Goal: Communication & Community: Answer question/provide support

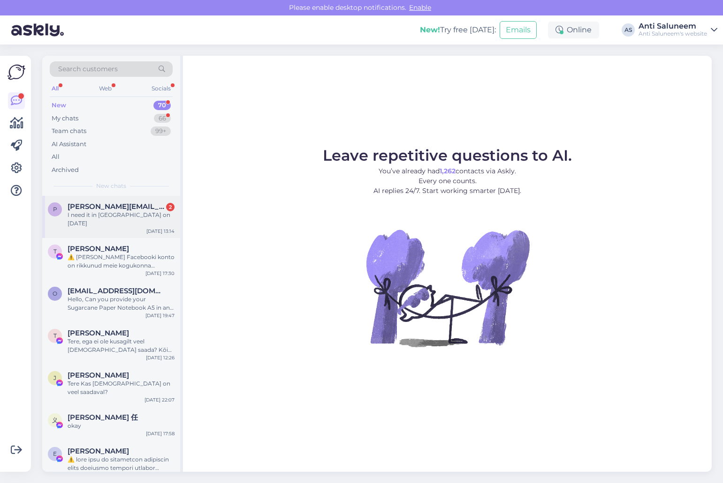
click at [139, 207] on span "[PERSON_NAME][EMAIL_ADDRESS][PERSON_NAME][DOMAIN_NAME]" at bounding box center [117, 207] width 98 height 8
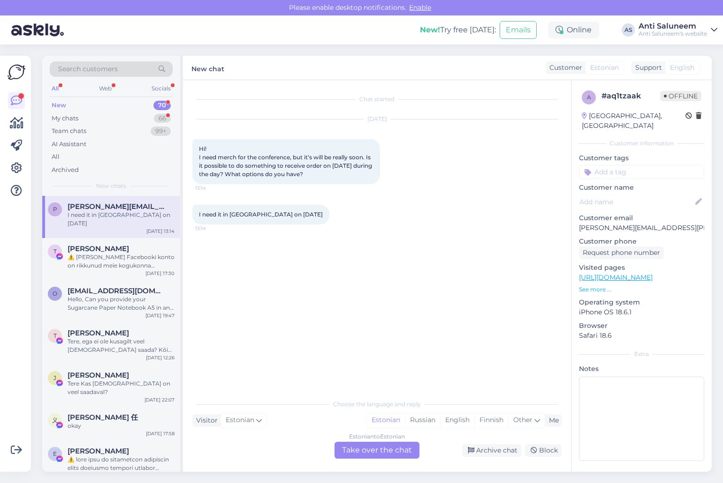
click at [371, 453] on div "Estonian to Estonian Take over the chat" at bounding box center [376, 450] width 85 height 17
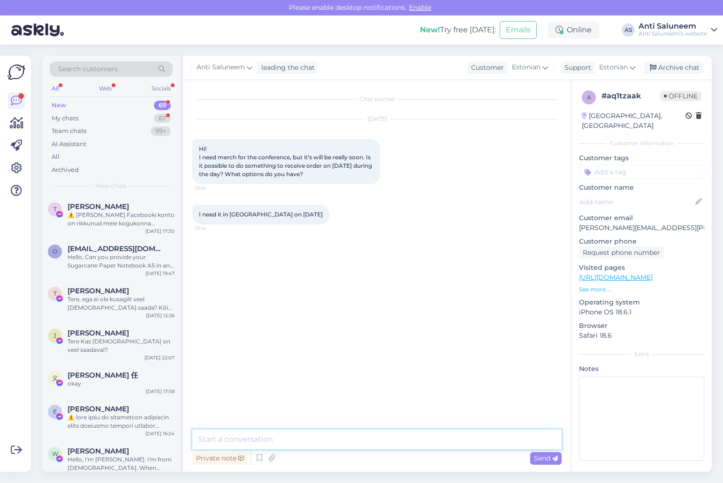
click at [281, 440] on textarea at bounding box center [376, 440] width 369 height 20
type textarea "Hi! Yes it is possible what you need exactly?"
click at [272, 443] on textarea at bounding box center [376, 440] width 369 height 20
click at [215, 435] on textarea at bounding box center [376, 440] width 369 height 20
type textarea "C"
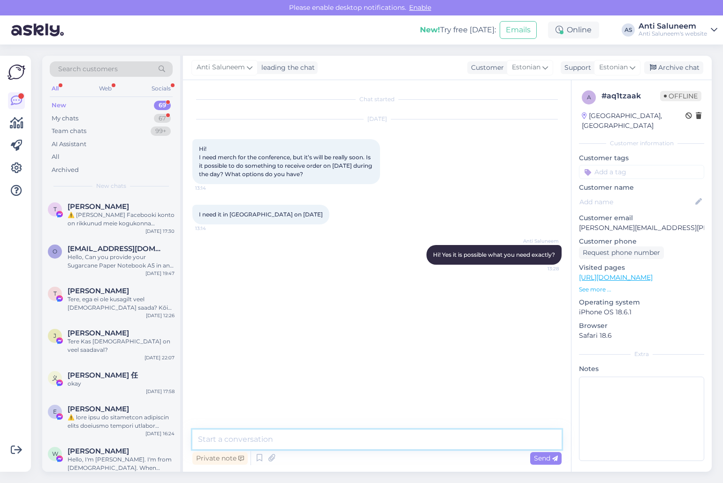
click at [235, 437] on textarea at bounding box center [376, 440] width 369 height 20
type textarea "Please send e-mail anti@logo.ee and logo"
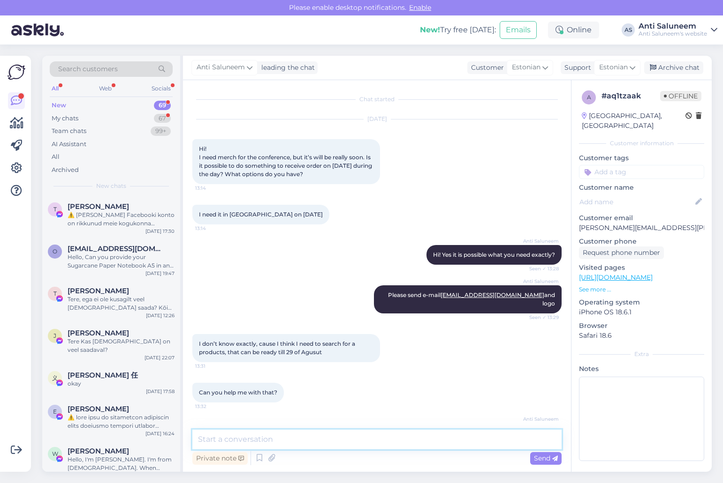
scroll to position [185, 0]
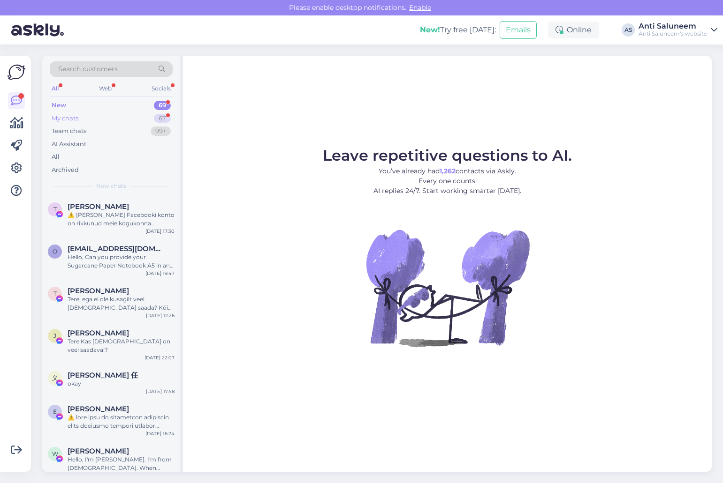
click at [93, 116] on div "My chats 67" at bounding box center [111, 118] width 123 height 13
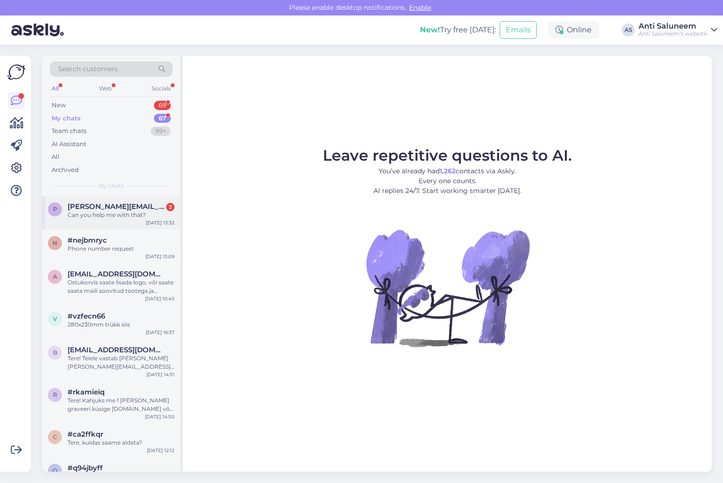
click at [126, 204] on span "[PERSON_NAME][EMAIL_ADDRESS][PERSON_NAME][DOMAIN_NAME]" at bounding box center [117, 207] width 98 height 8
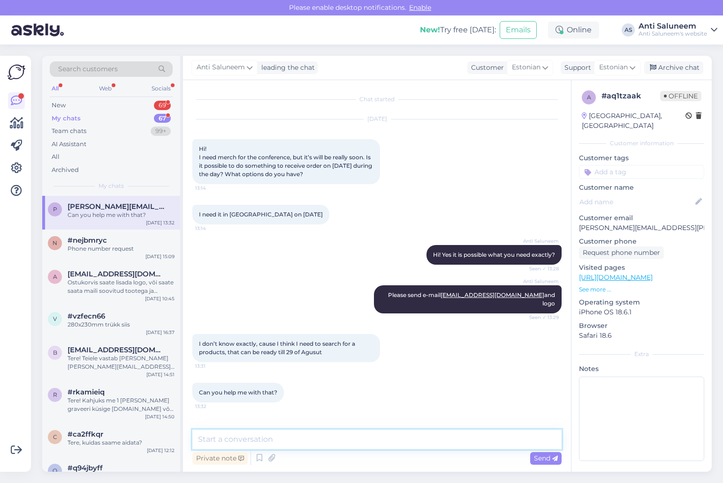
click at [244, 439] on textarea at bounding box center [376, 440] width 369 height 20
type textarea "Y"
click at [214, 442] on textarea "Y" at bounding box center [376, 440] width 369 height 20
type textarea "All products with Code PF- we can make with 5-7 days"
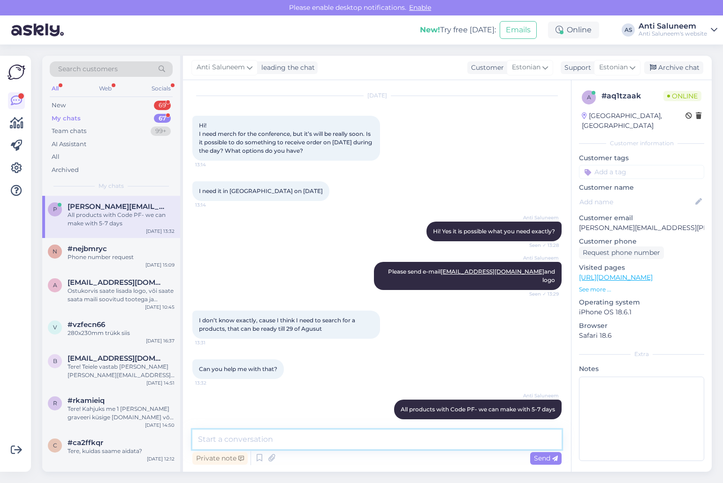
paste textarea "[URL][DOMAIN_NAME]"
type textarea "[URL][DOMAIN_NAME]"
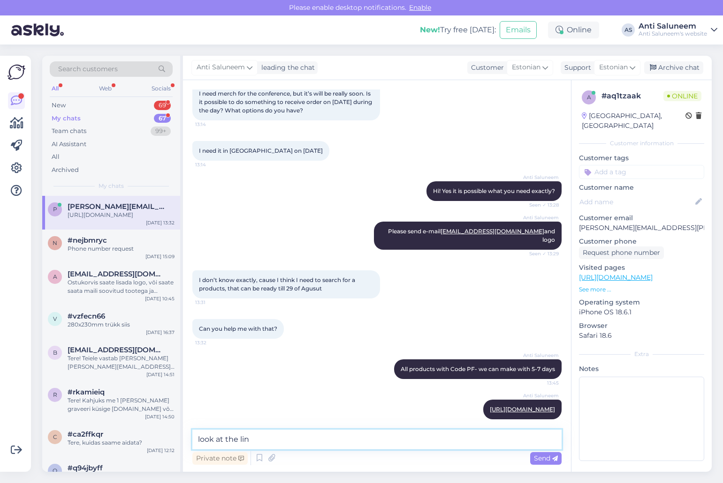
type textarea "look at the link"
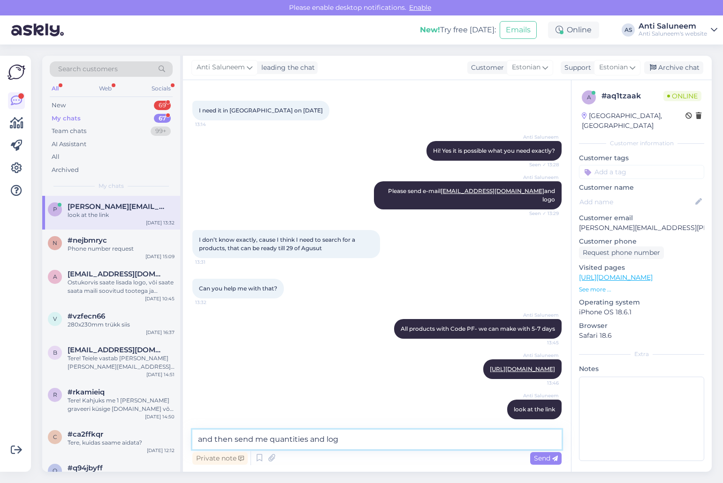
type textarea "and then send me quantities and logo"
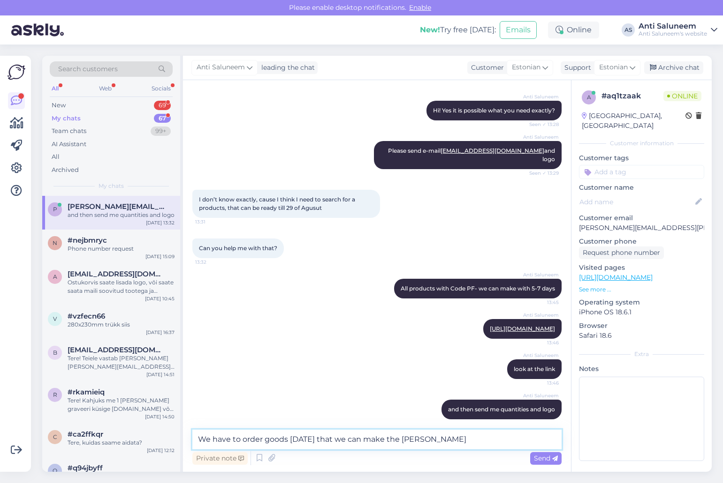
type textarea "We have to order goods [DATE] that we can make the time"
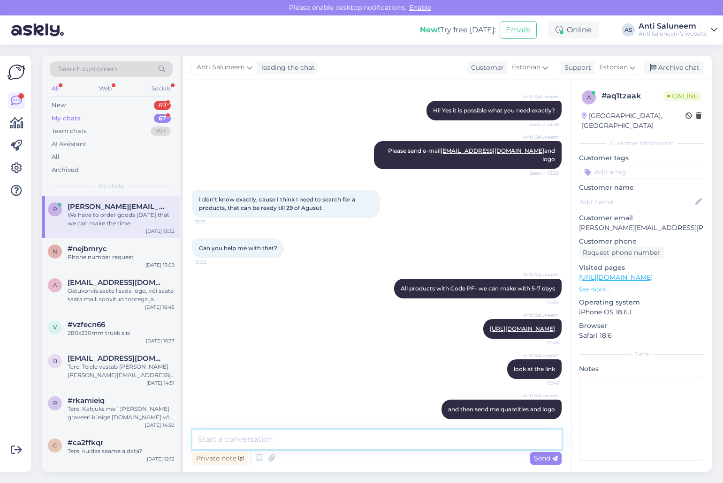
scroll to position [185, 0]
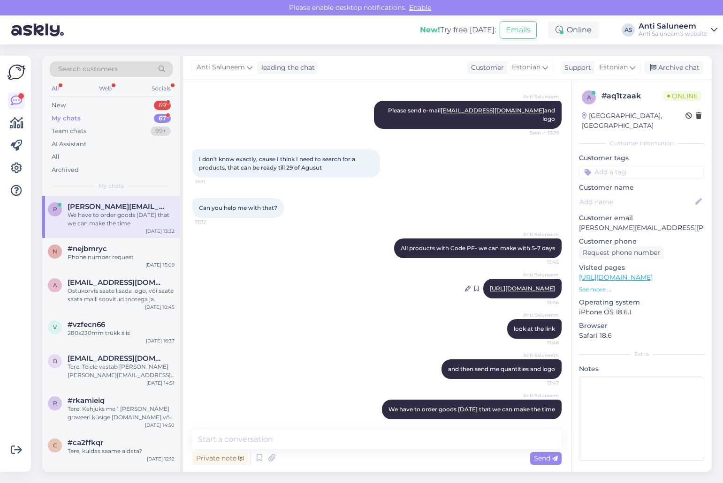
click at [490, 285] on link "[URL][DOMAIN_NAME]" at bounding box center [522, 288] width 65 height 7
